Goal: Information Seeking & Learning: Learn about a topic

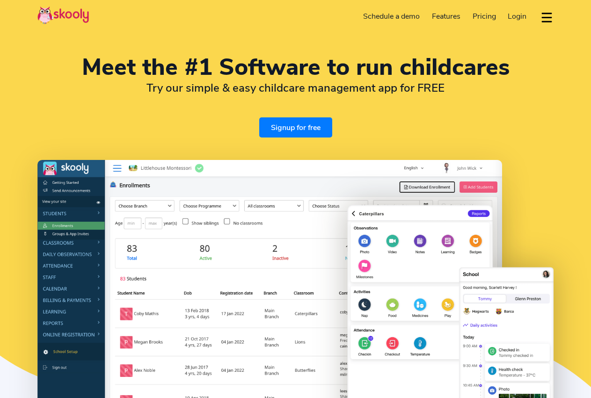
select select "en"
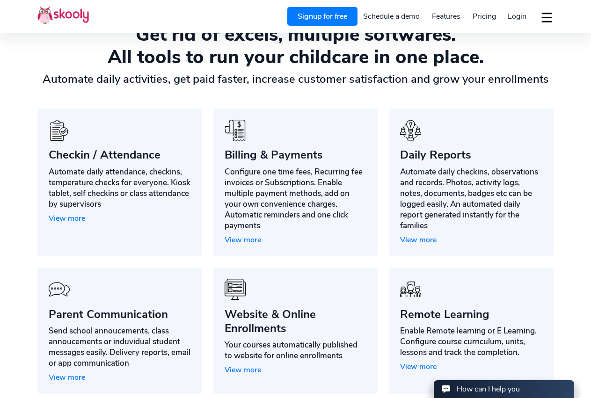
select select "27"
select select "[GEOGRAPHIC_DATA]"
select select "[GEOGRAPHIC_DATA]/[GEOGRAPHIC_DATA]"
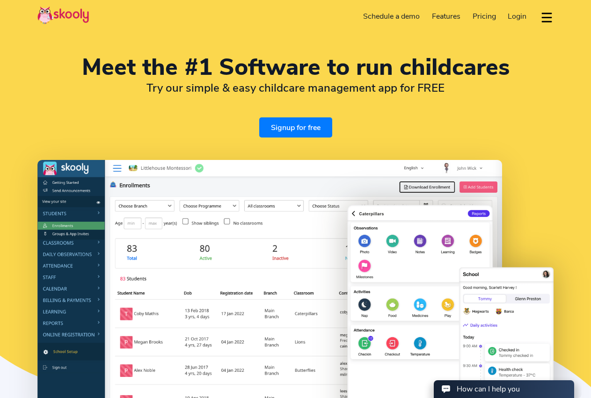
click at [482, 15] on span "Pricing" at bounding box center [483, 16] width 23 height 10
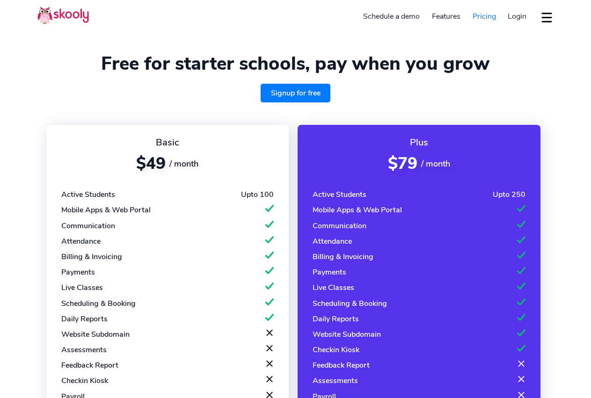
select select "en"
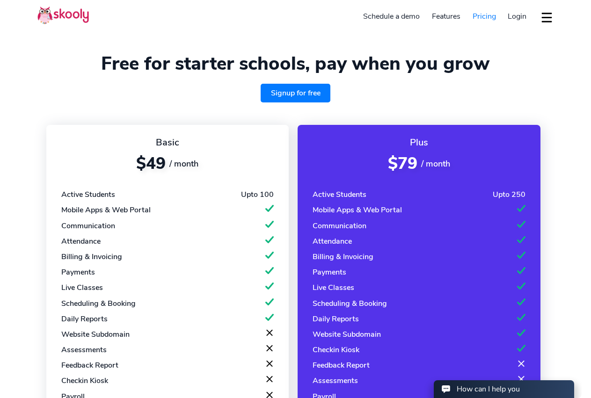
select select "27"
select select "[GEOGRAPHIC_DATA]"
select select "[GEOGRAPHIC_DATA]/[GEOGRAPHIC_DATA]"
